Goal: Find specific page/section: Find specific page/section

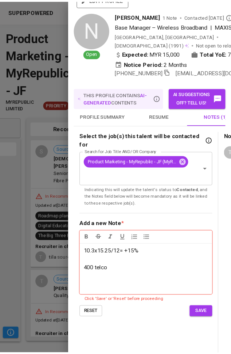
scroll to position [0, 26]
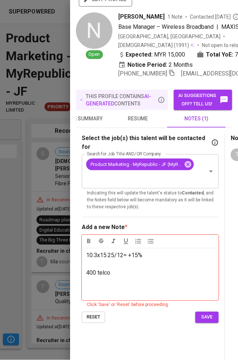
click at [41, 50] on div at bounding box center [119, 180] width 238 height 360
click at [51, 29] on div at bounding box center [119, 180] width 238 height 360
click at [204, 319] on span "save" at bounding box center [207, 318] width 16 height 8
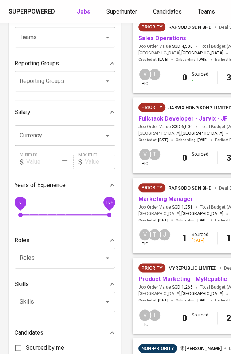
scroll to position [95, 0]
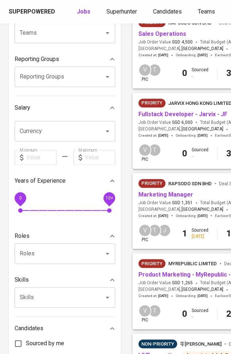
click at [171, 199] on span "Marketing Manager" at bounding box center [166, 195] width 55 height 8
click at [167, 196] on link "Marketing Manager" at bounding box center [166, 194] width 55 height 7
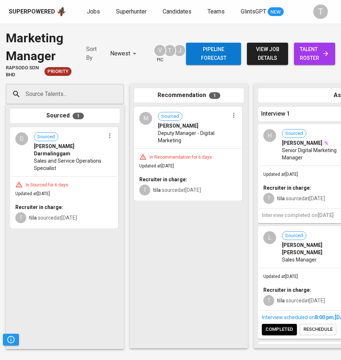
click at [205, 147] on div "M Sourced [PERSON_NAME] Deputy Manager - Digital Marketing" at bounding box center [188, 128] width 107 height 41
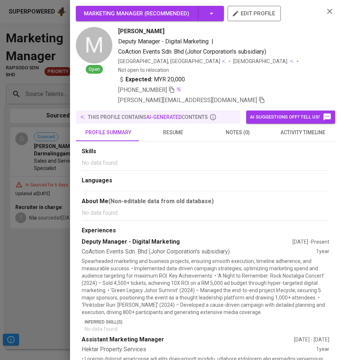
click at [180, 128] on span "resume" at bounding box center [173, 132] width 56 height 9
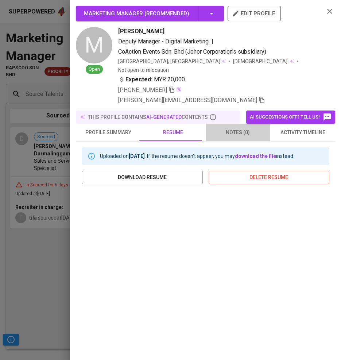
click at [237, 128] on span "notes (0)" at bounding box center [238, 132] width 56 height 9
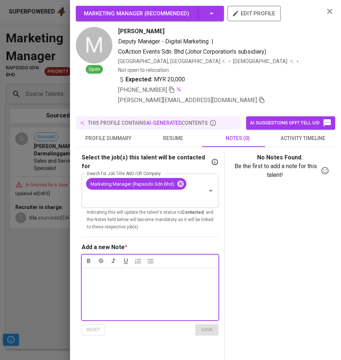
click at [178, 134] on span "resume" at bounding box center [173, 138] width 56 height 9
